Goal: Find specific page/section: Find specific page/section

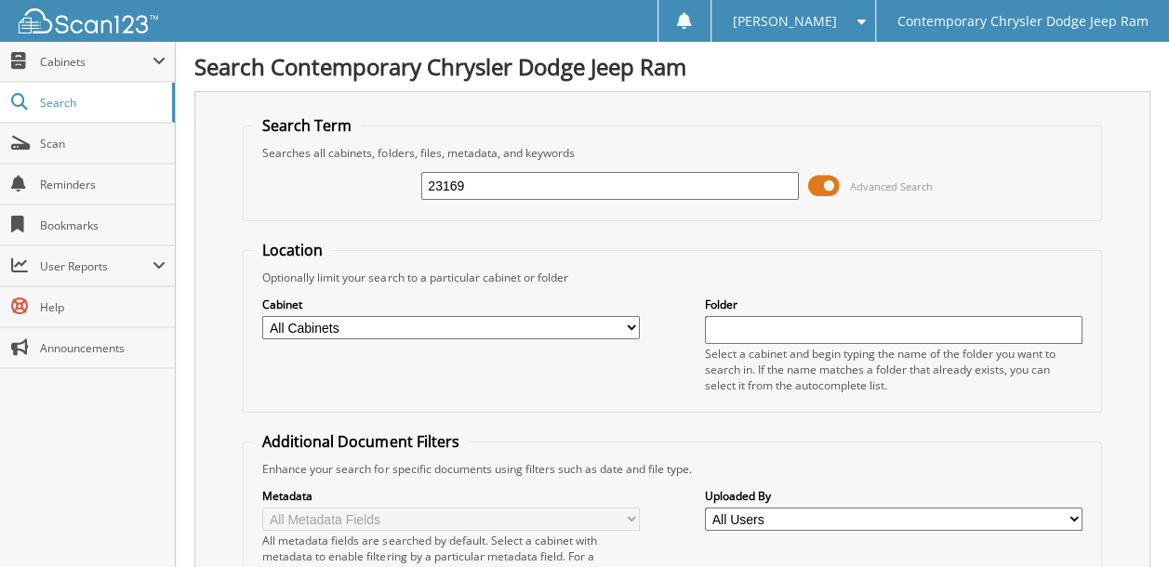
type input "23169"
click at [632, 319] on select "All Cabinets ACCOUNTING ACCOUNTS PAYABLE 2012 ACCOUNTS PAYABLE 2013 ACCOUNTS PA…" at bounding box center [451, 327] width 378 height 23
select select "50760"
click at [262, 316] on select "All Cabinets ACCOUNTING ACCOUNTS PAYABLE 2012 ACCOUNTS PAYABLE 2013 ACCOUNTS PA…" at bounding box center [451, 327] width 378 height 23
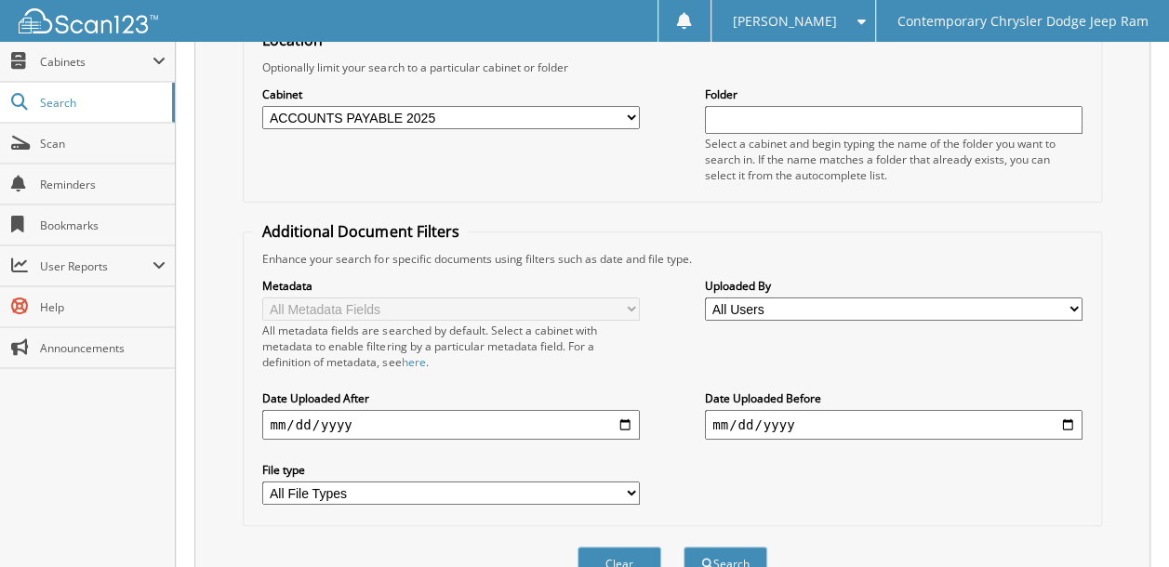
scroll to position [279, 0]
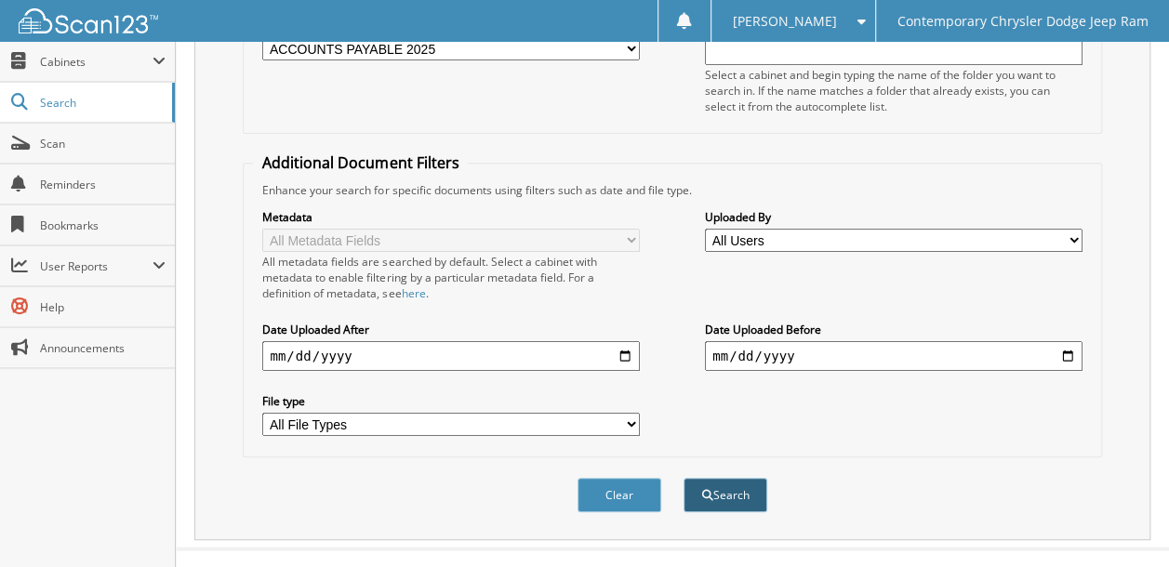
click at [736, 478] on button "Search" at bounding box center [725, 495] width 84 height 34
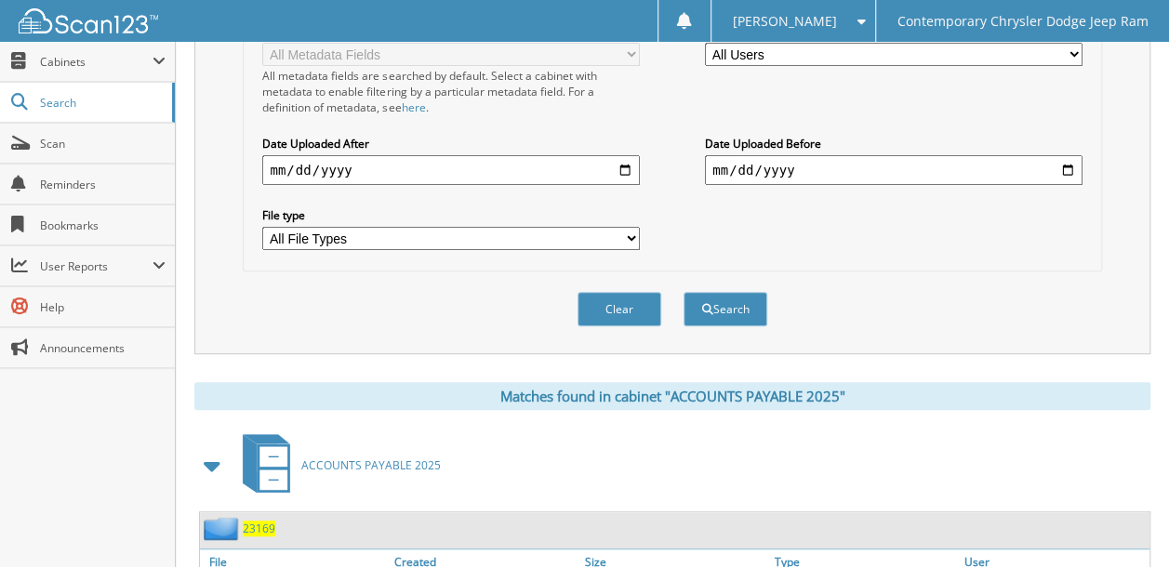
scroll to position [595, 0]
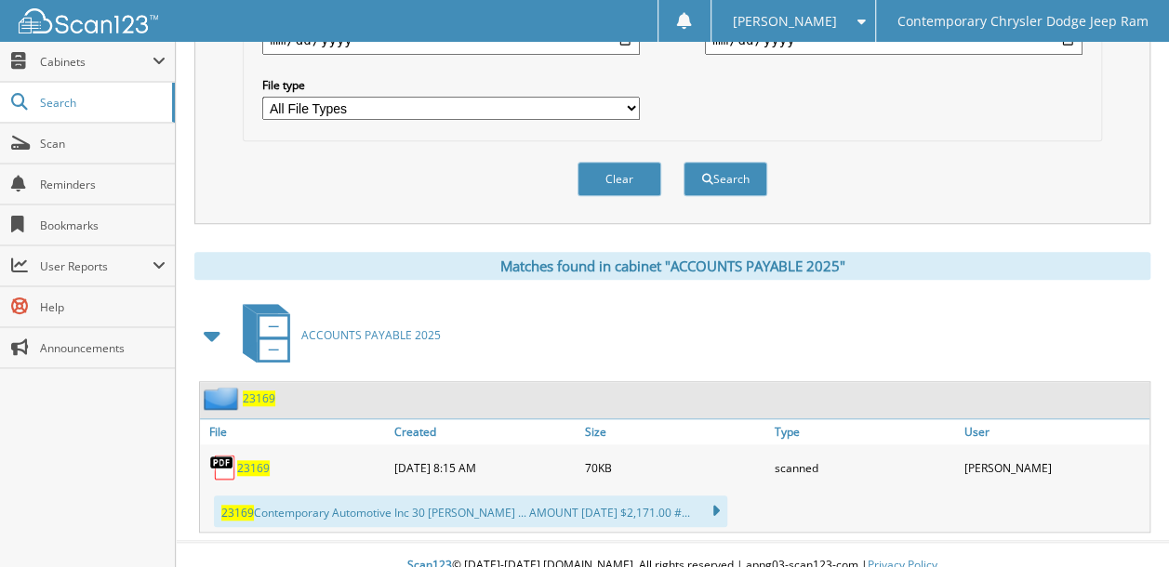
click at [258, 391] on span "23169" at bounding box center [259, 399] width 33 height 16
